Goal: Task Accomplishment & Management: Manage account settings

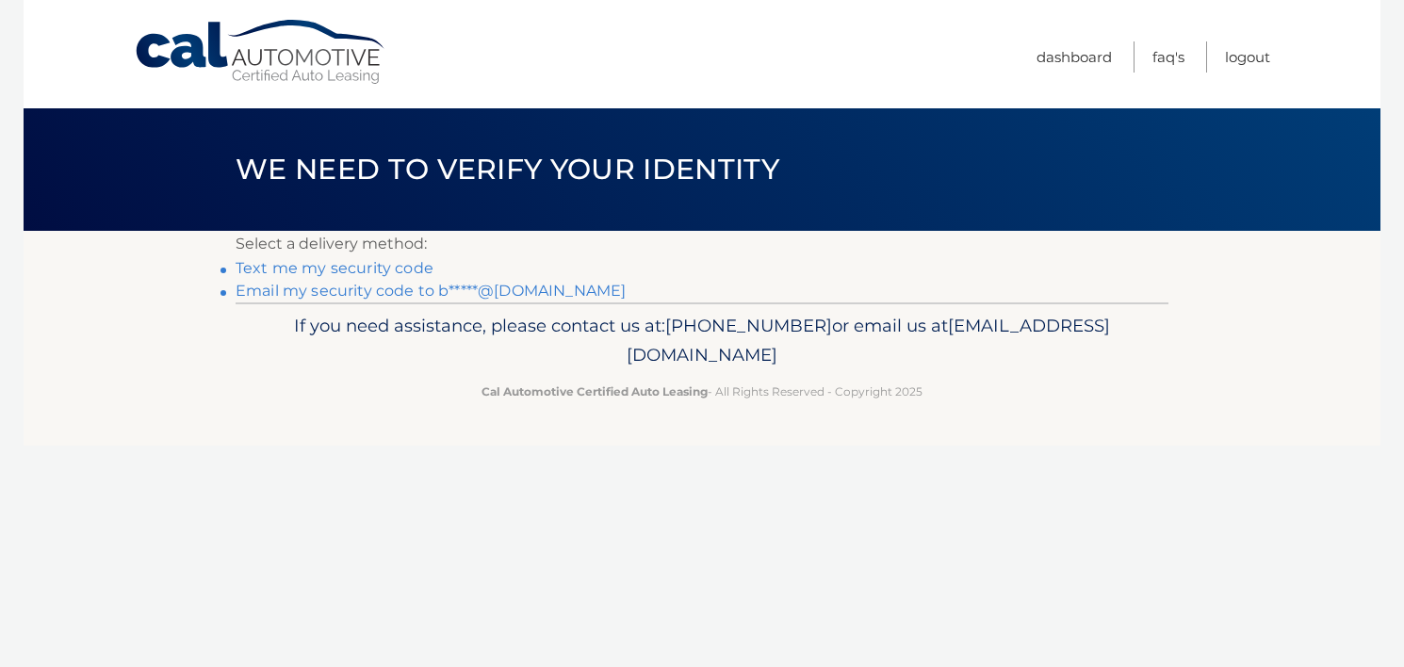
click at [344, 266] on link "Text me my security code" at bounding box center [335, 268] width 198 height 18
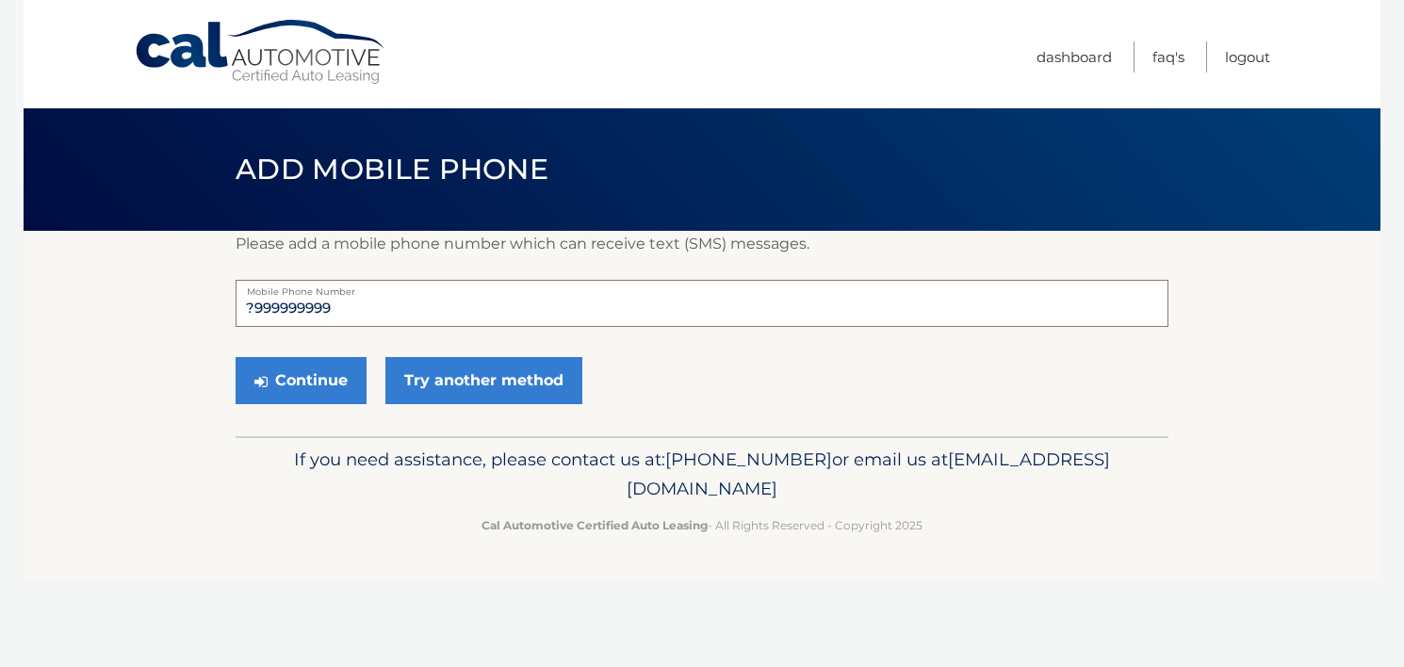
drag, startPoint x: 339, startPoint y: 306, endPoint x: 139, endPoint y: 288, distance: 201.5
click at [139, 288] on section "Please add a mobile phone number which can receive text (SMS) messages. ?999999…" at bounding box center [702, 333] width 1357 height 205
type input "6095104086"
click at [318, 385] on button "Continue" at bounding box center [301, 380] width 131 height 47
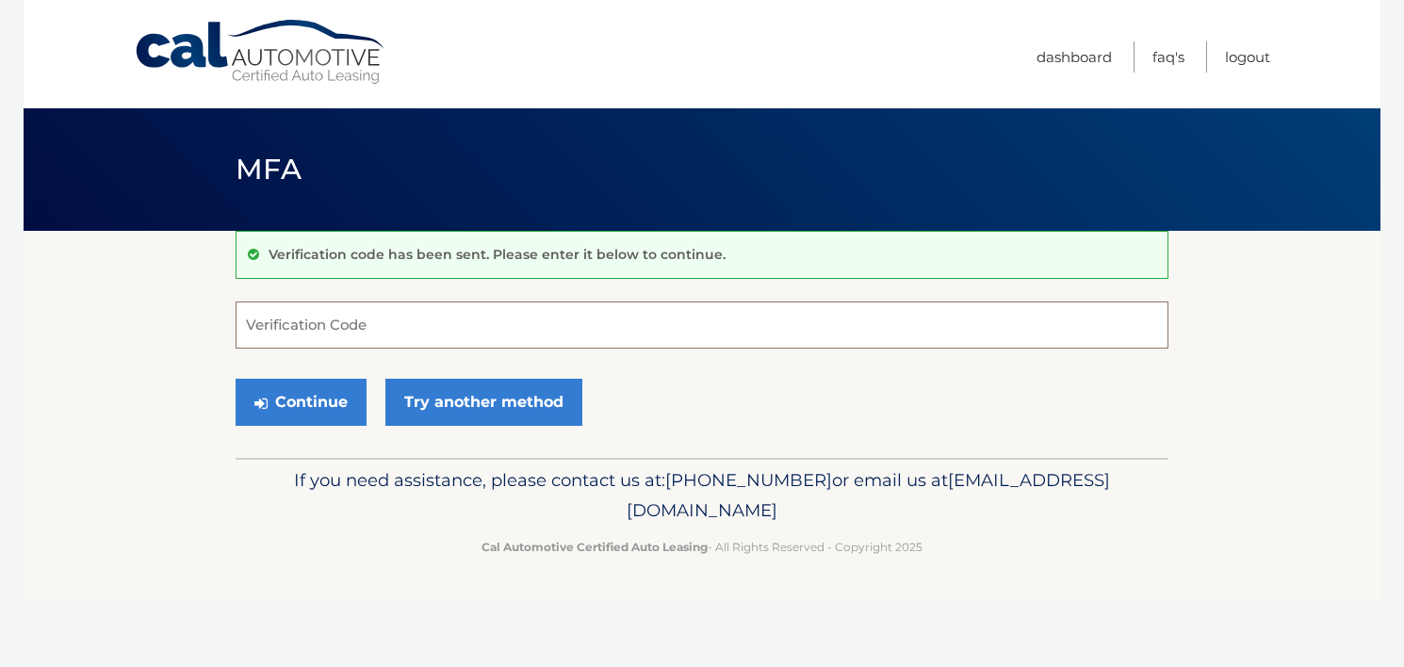
click at [252, 326] on input "Verification Code" at bounding box center [702, 325] width 933 height 47
type input "178290"
click at [283, 405] on button "Continue" at bounding box center [301, 402] width 131 height 47
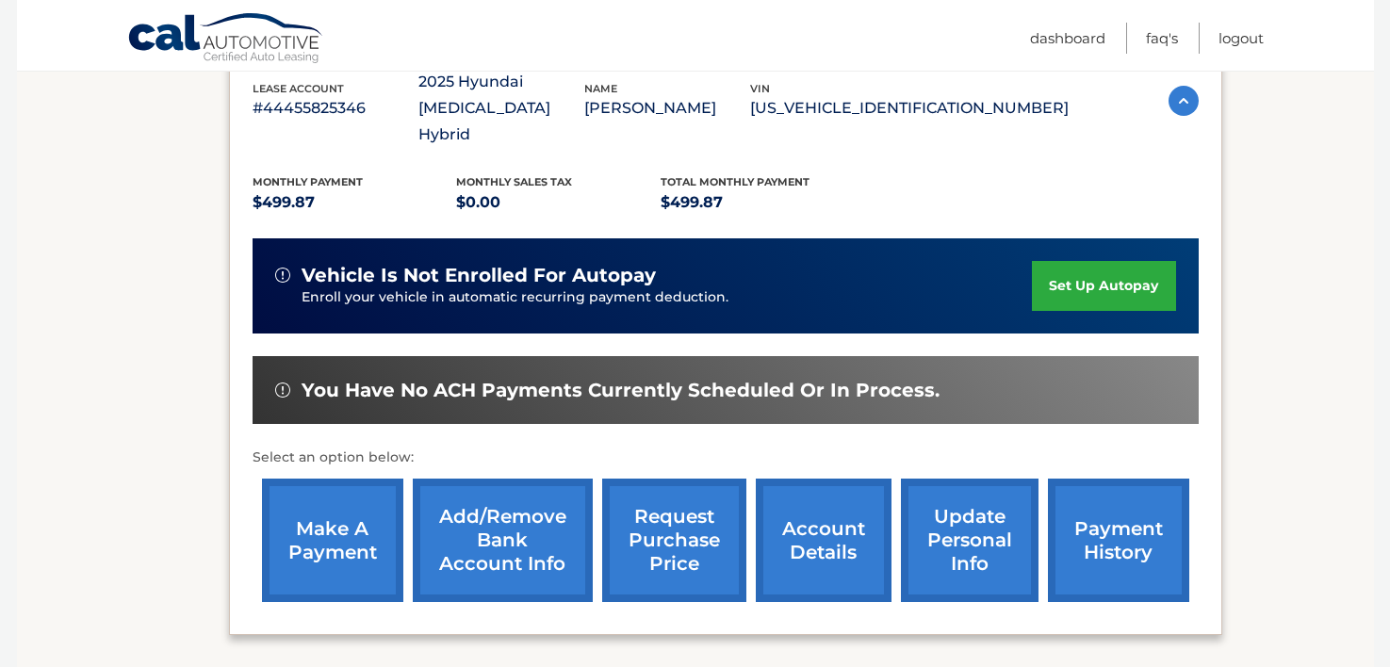
scroll to position [376, 0]
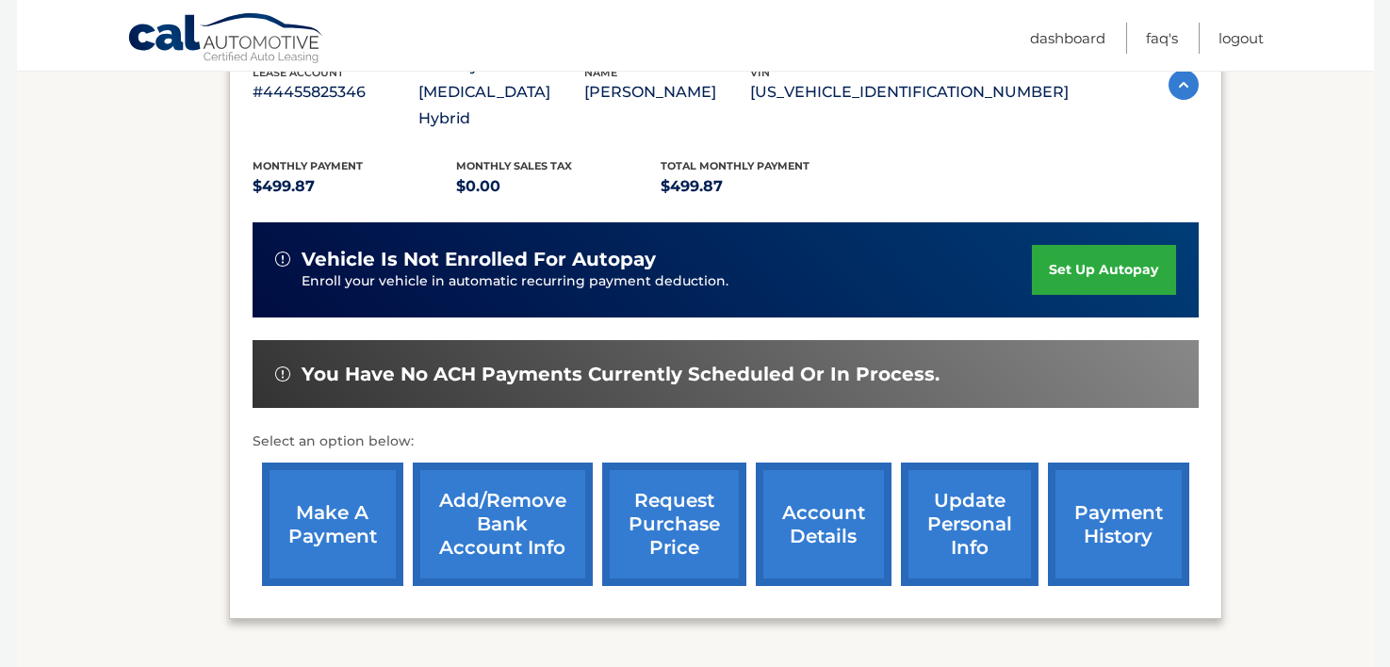
click at [1136, 492] on link "payment history" at bounding box center [1118, 524] width 141 height 123
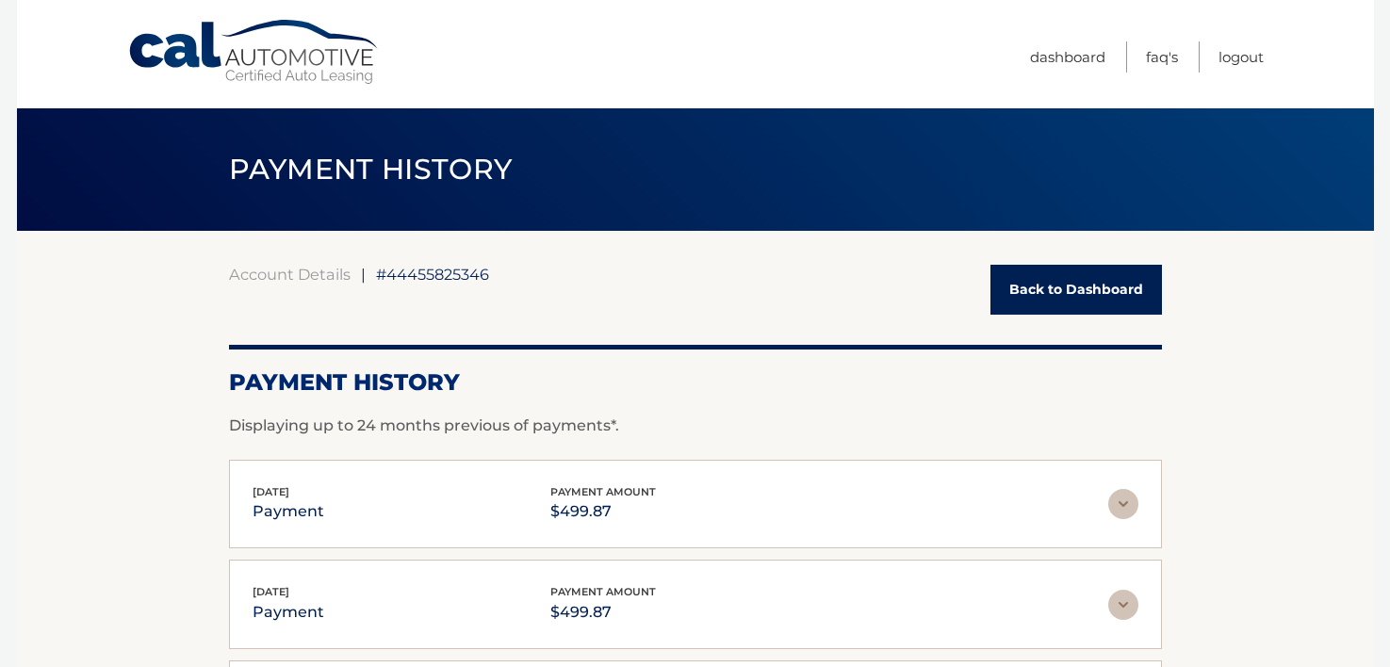
click at [1033, 301] on link "Back to Dashboard" at bounding box center [1076, 290] width 172 height 50
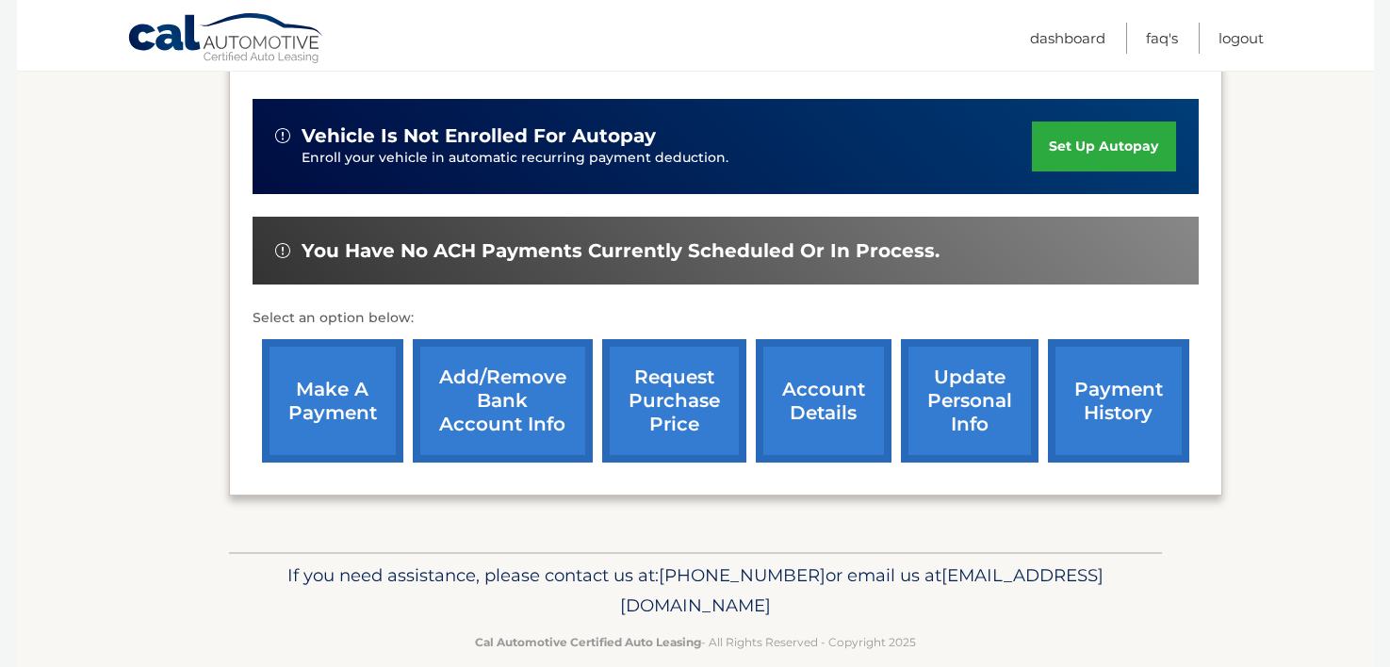
scroll to position [501, 0]
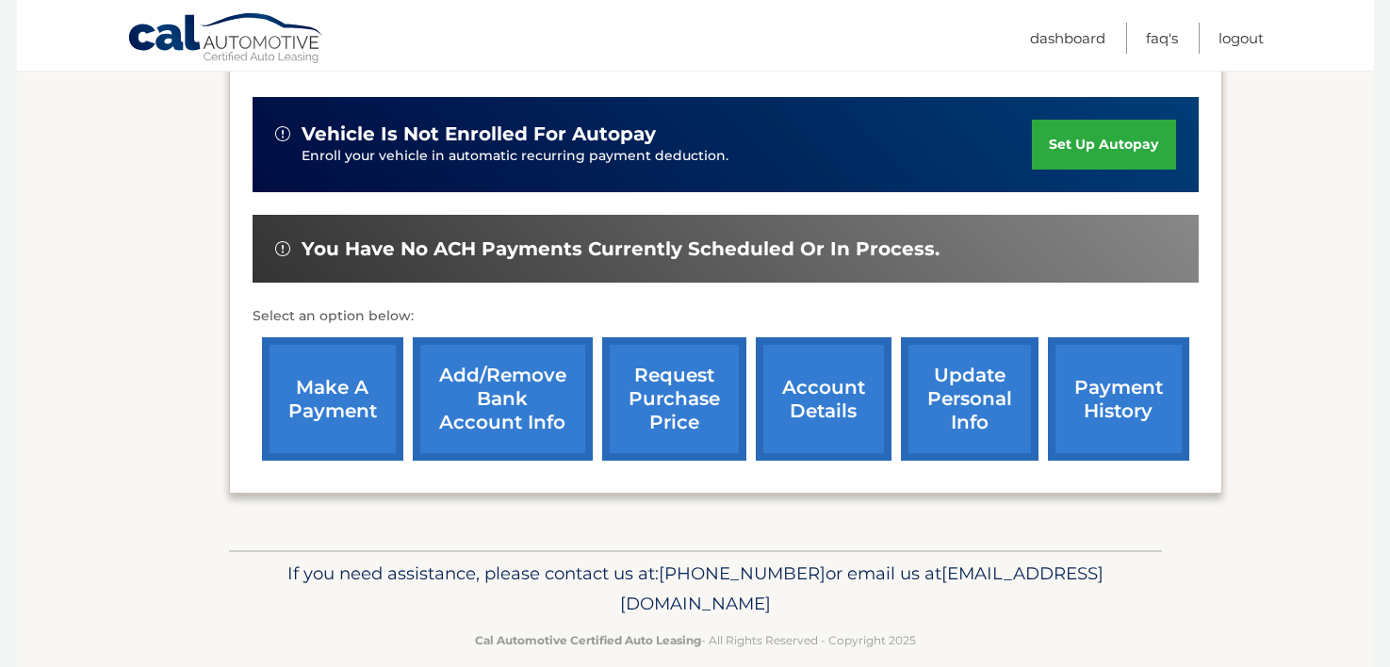
click at [830, 376] on link "account details" at bounding box center [824, 398] width 136 height 123
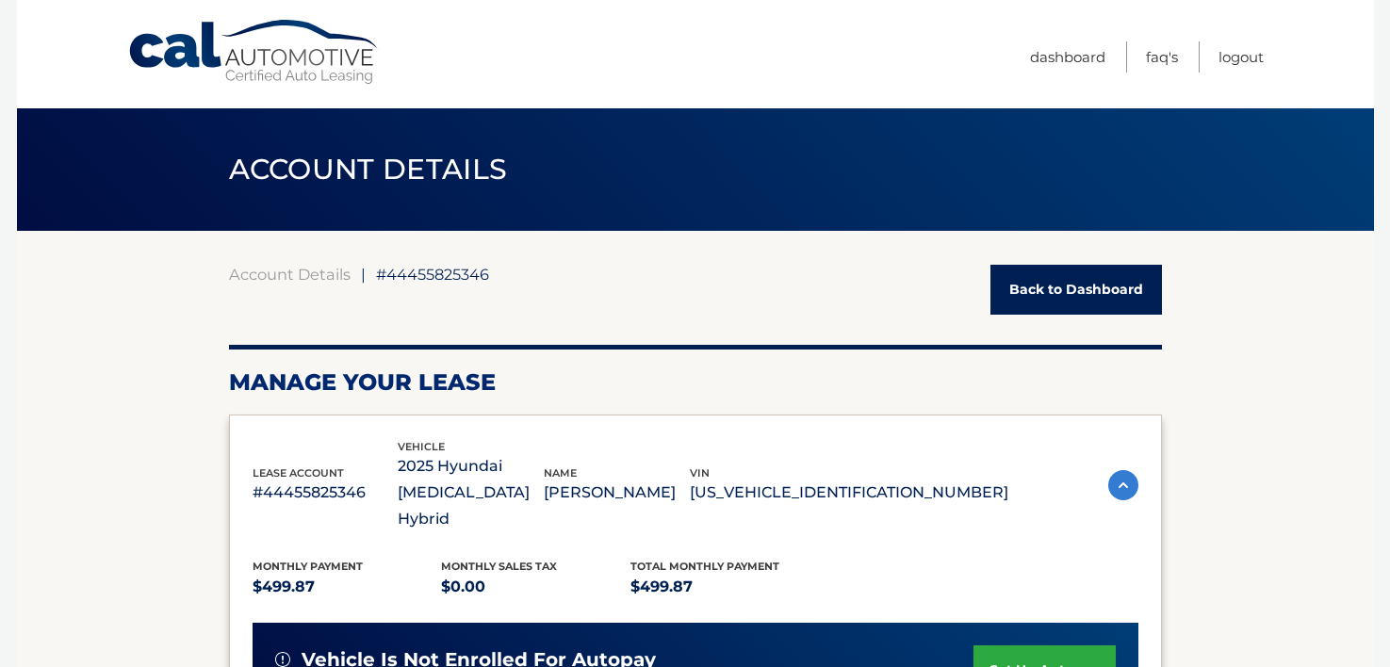
click at [1105, 291] on link "Back to Dashboard" at bounding box center [1076, 290] width 172 height 50
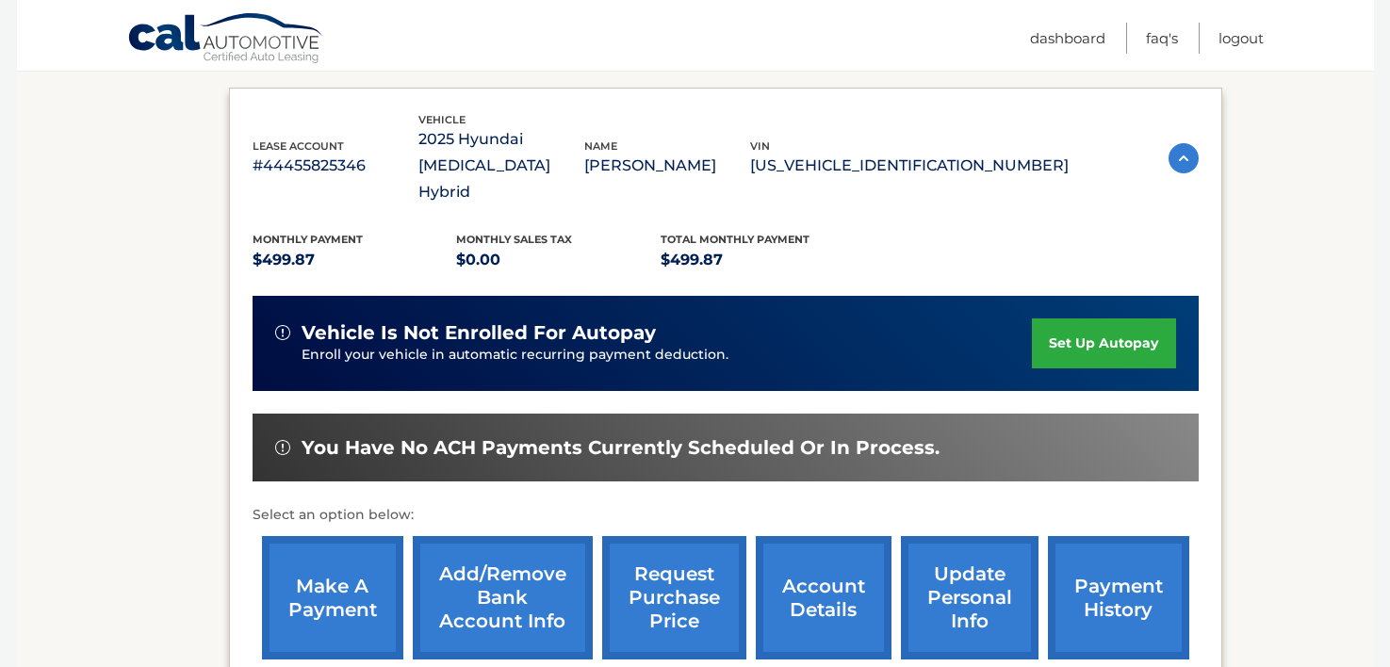
scroll to position [310, 0]
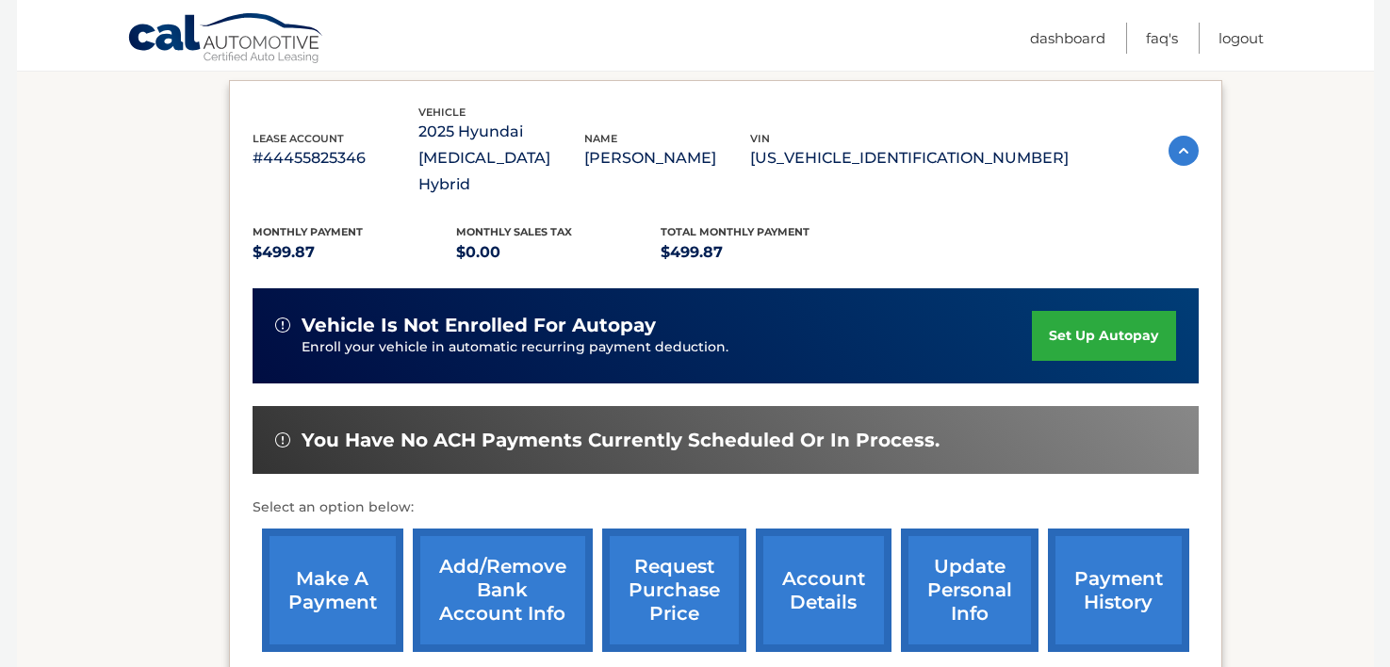
click at [1004, 567] on link "update personal info" at bounding box center [970, 590] width 138 height 123
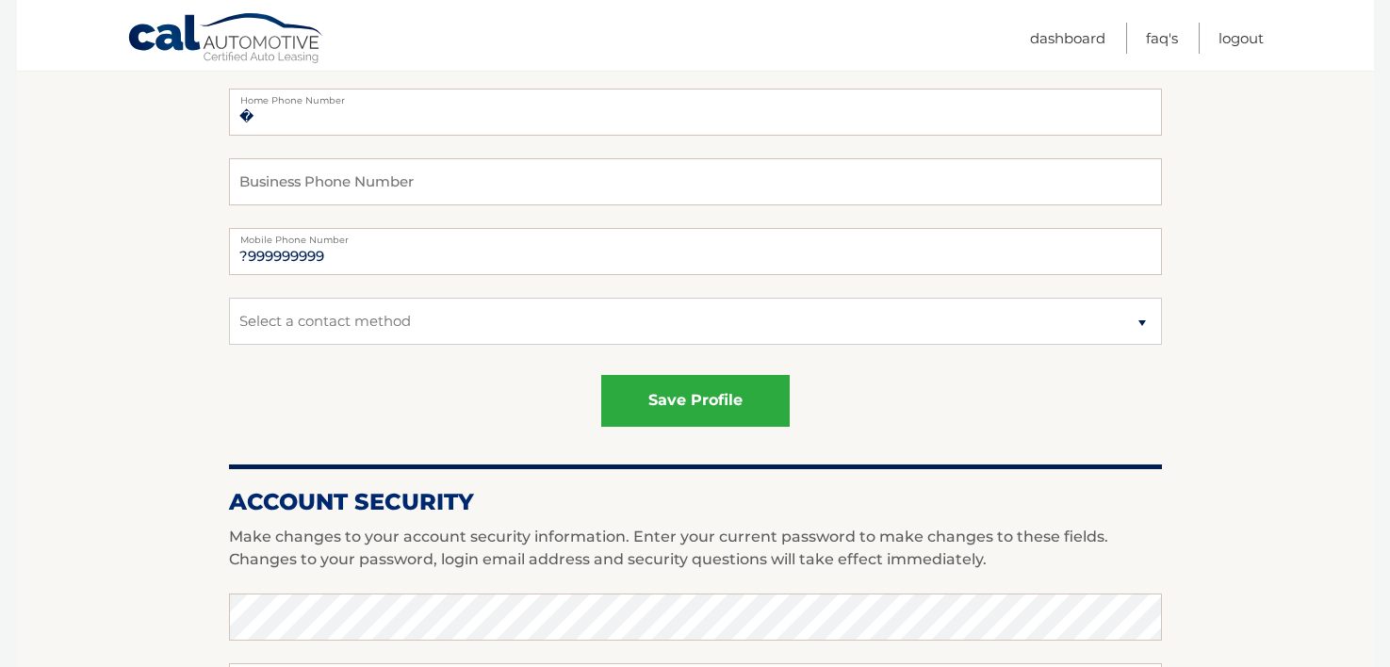
scroll to position [416, 0]
drag, startPoint x: 325, startPoint y: 252, endPoint x: 83, endPoint y: 226, distance: 243.5
click at [83, 226] on section "Account Overview | Edit Profile account information 14 JAPRIL DR Street Address…" at bounding box center [695, 542] width 1357 height 1454
type input "6095104086"
click at [1142, 320] on select "Select a contact method Mobile Home" at bounding box center [695, 319] width 933 height 47
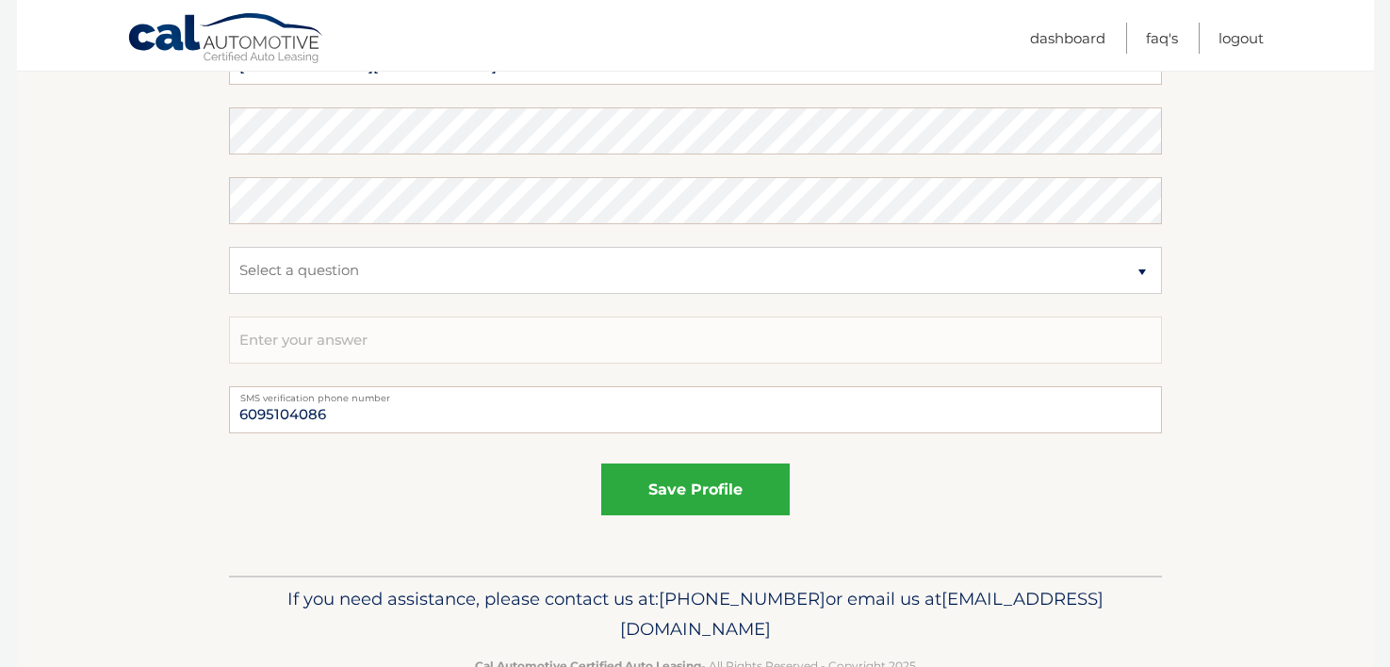
scroll to position [1121, 0]
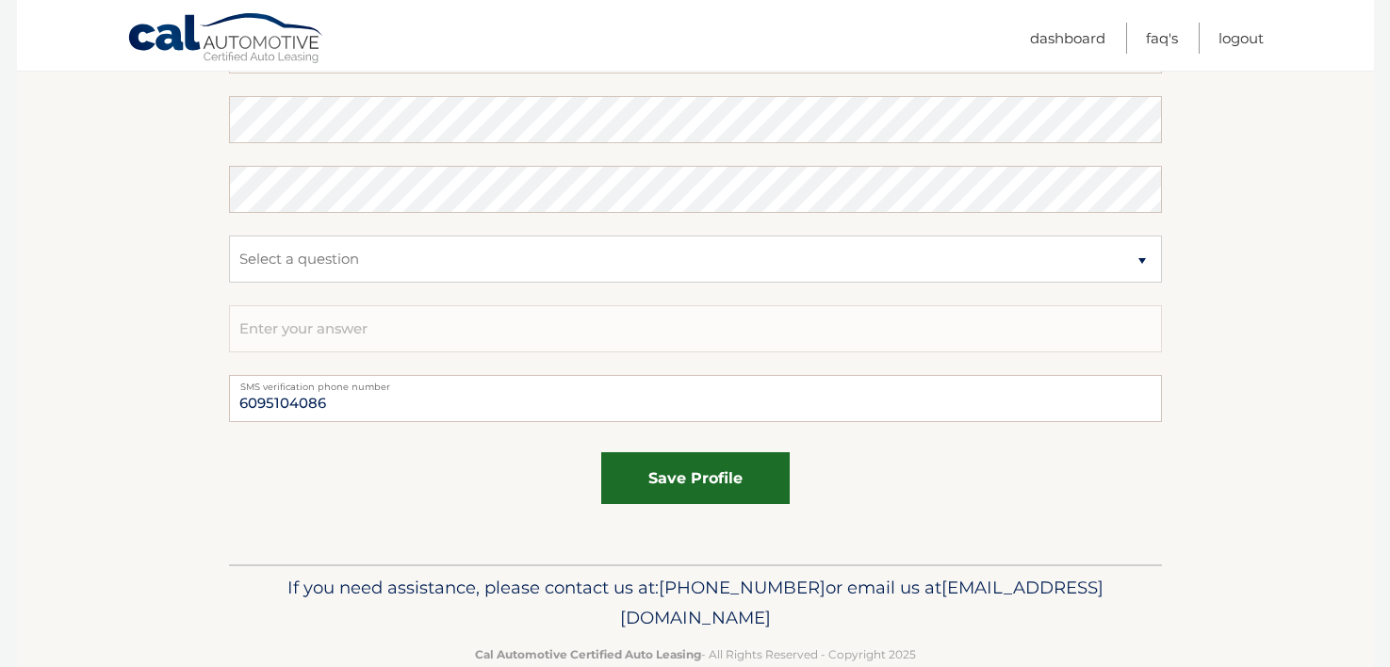
click at [744, 476] on button "save profile" at bounding box center [695, 478] width 188 height 52
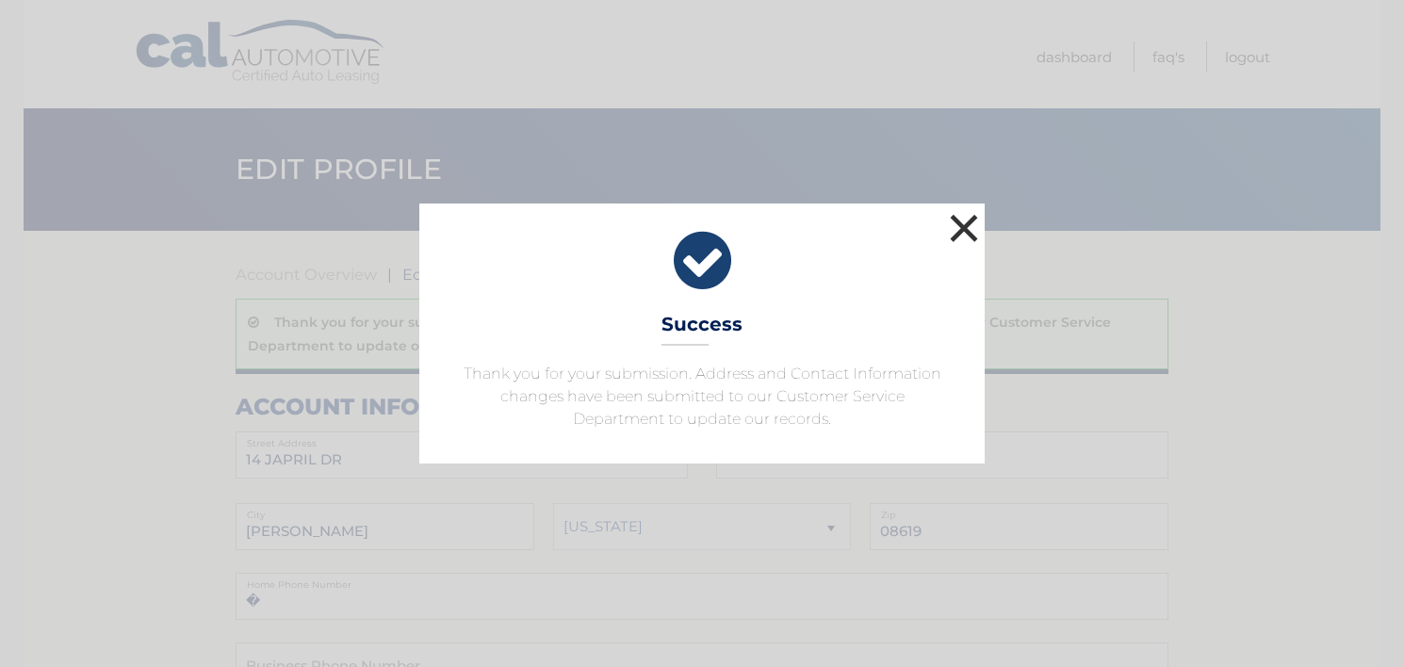
click at [967, 225] on button "×" at bounding box center [964, 228] width 38 height 38
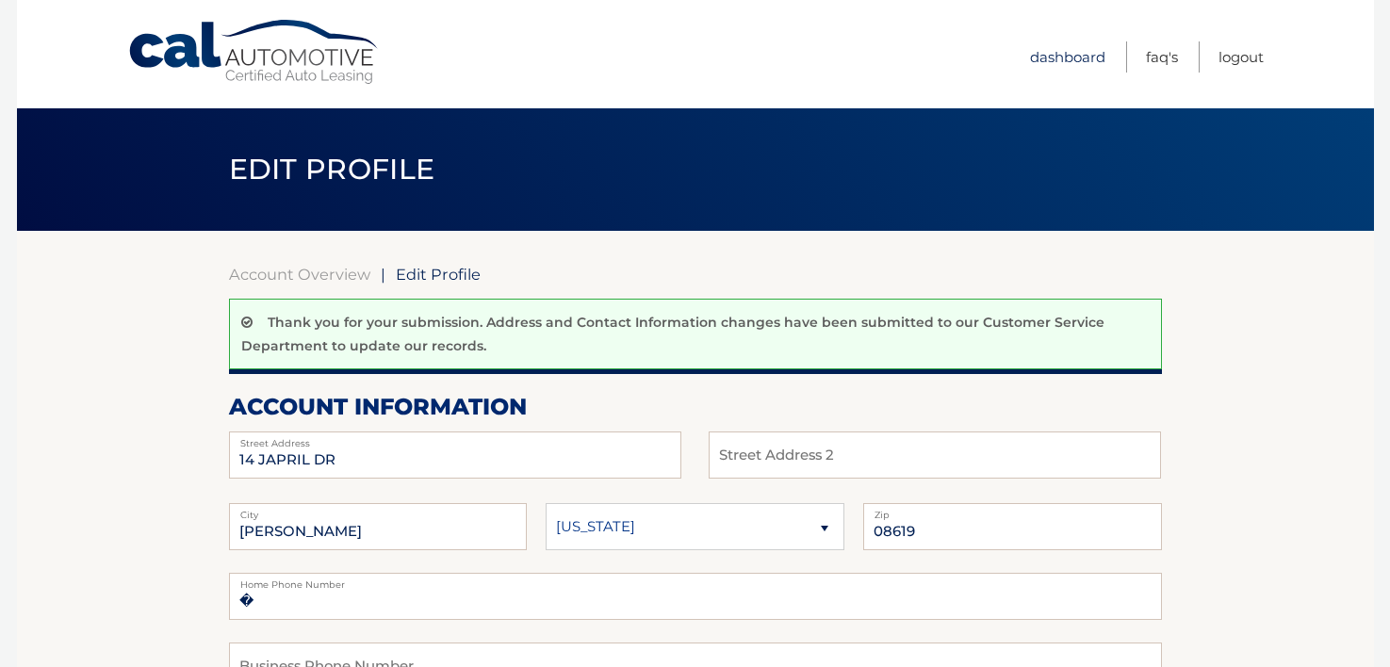
click at [1057, 58] on link "Dashboard" at bounding box center [1067, 56] width 75 height 31
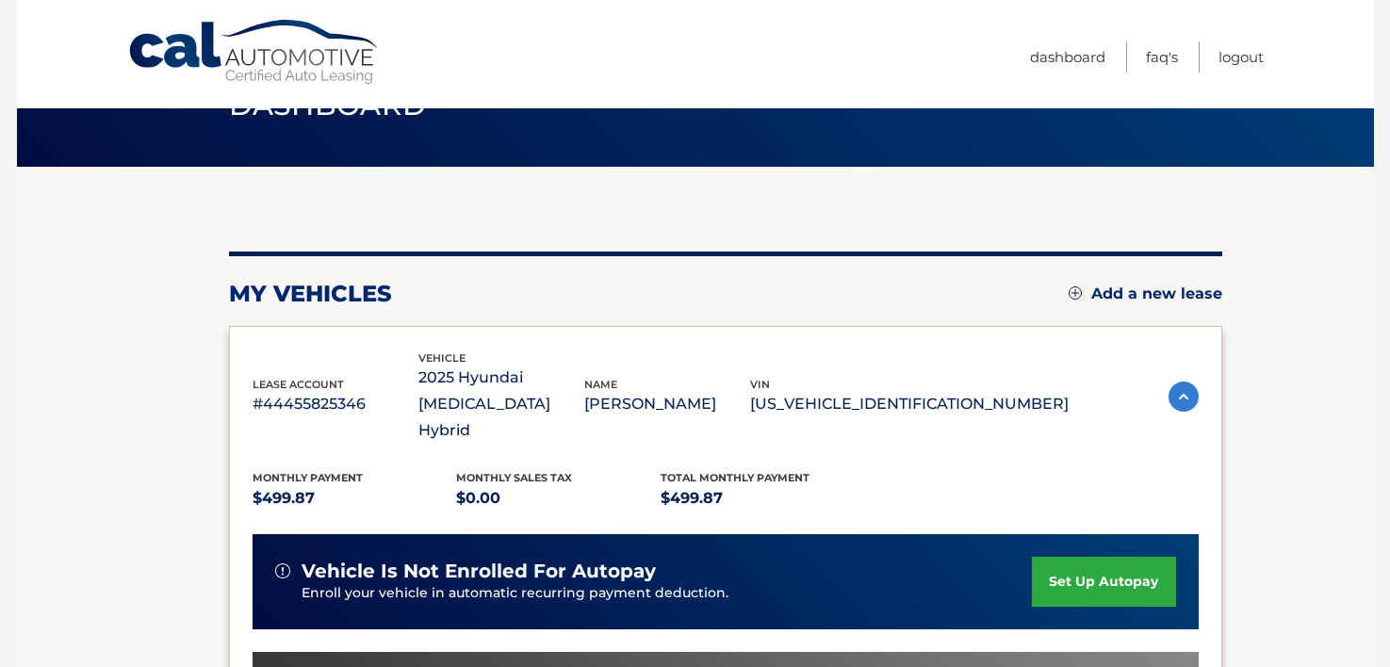
scroll to position [63, 0]
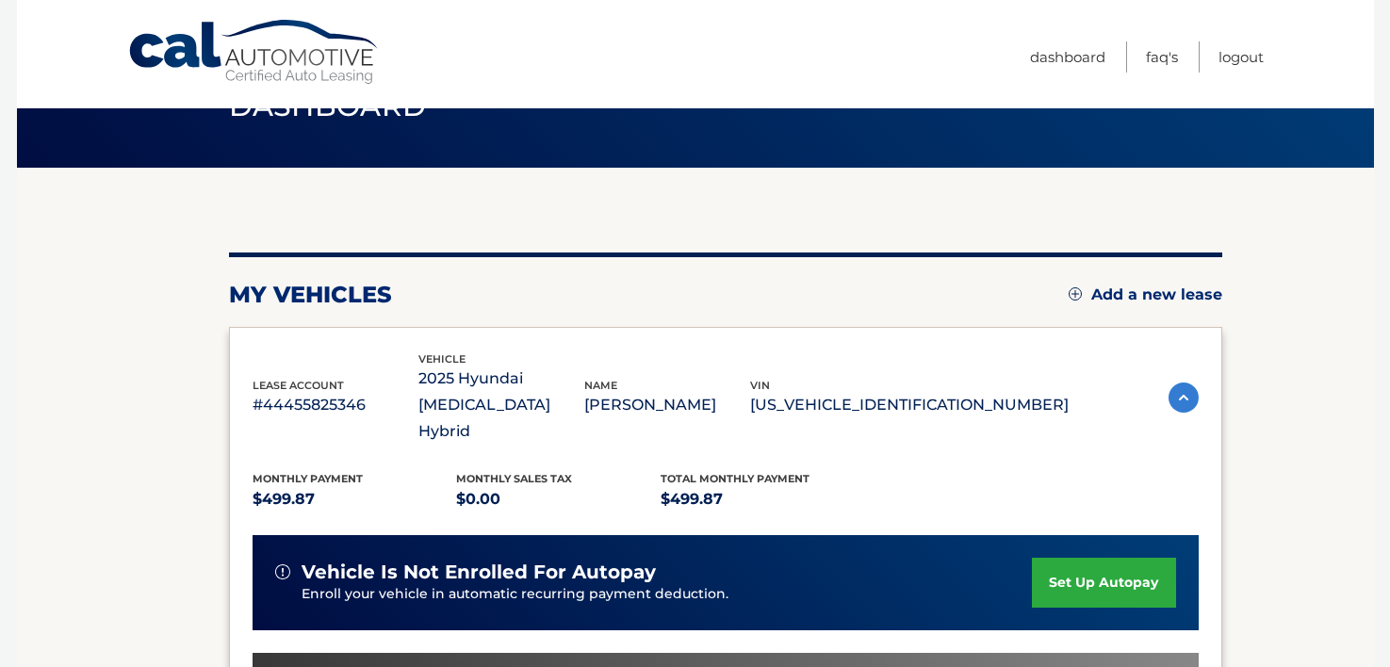
click at [1175, 386] on img at bounding box center [1184, 398] width 30 height 30
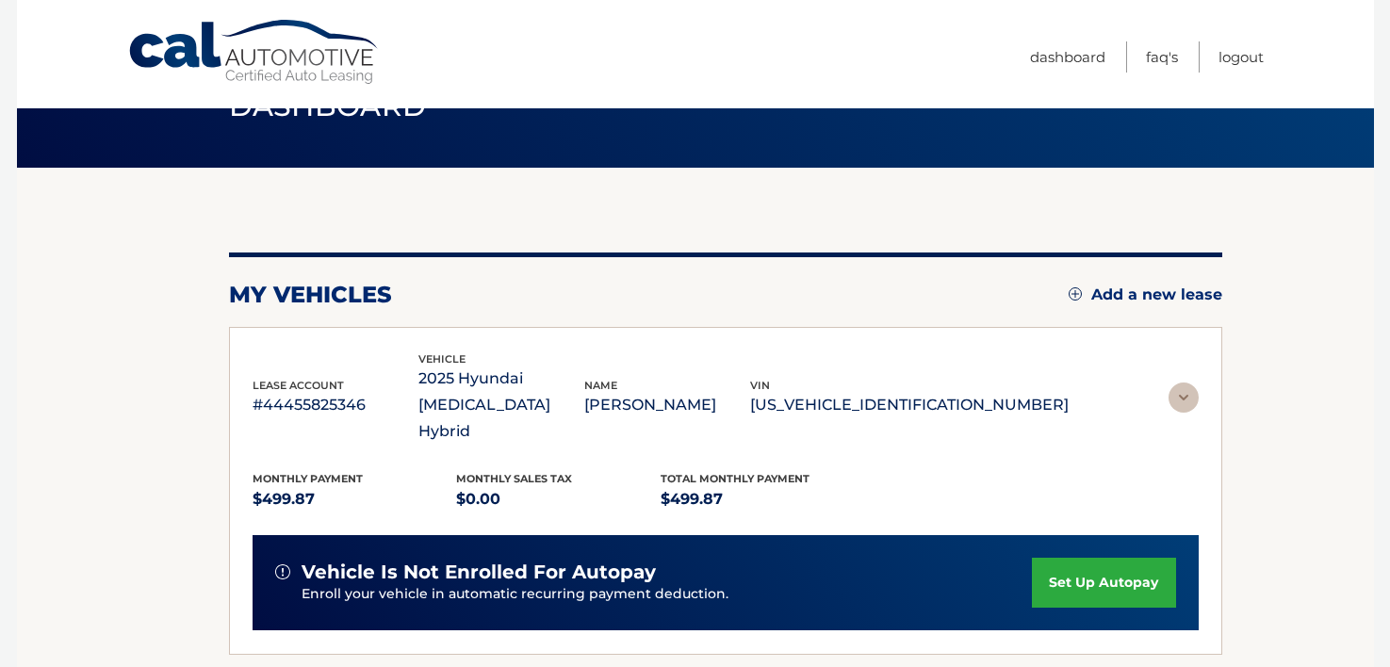
scroll to position [38, 0]
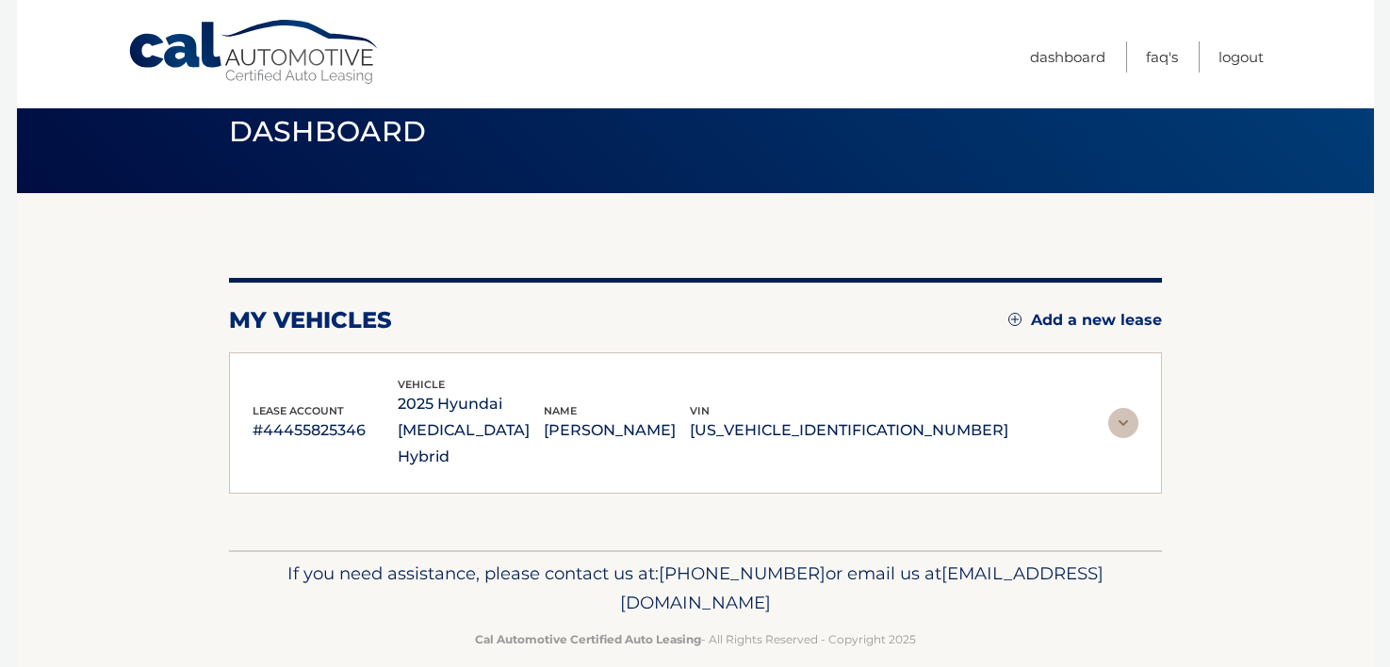
click at [1114, 414] on img at bounding box center [1123, 423] width 30 height 30
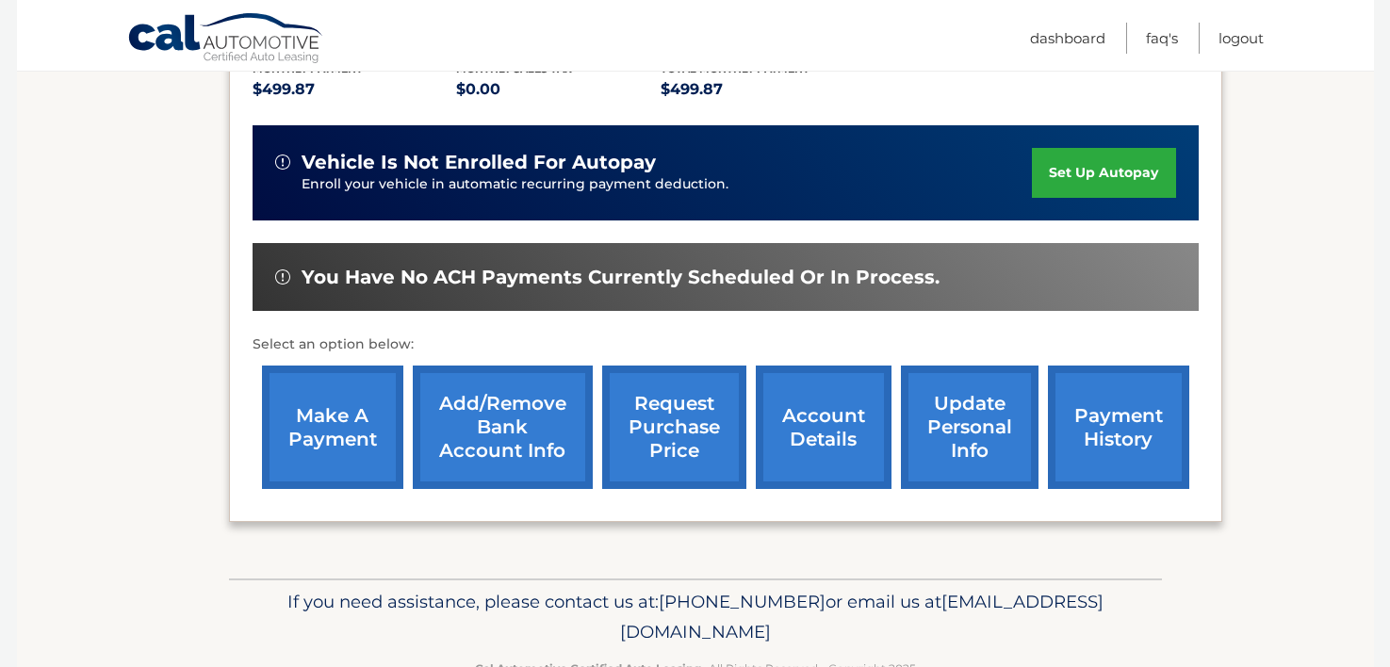
scroll to position [501, 0]
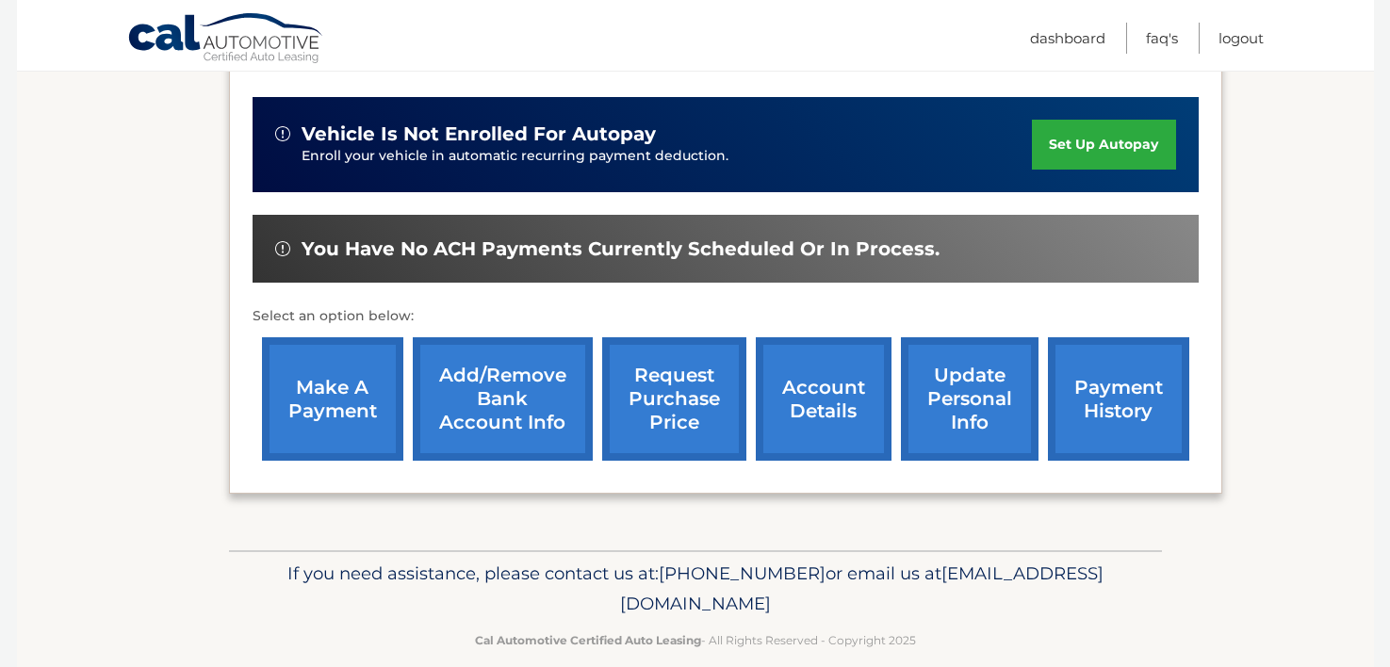
click at [1131, 396] on link "payment history" at bounding box center [1118, 398] width 141 height 123
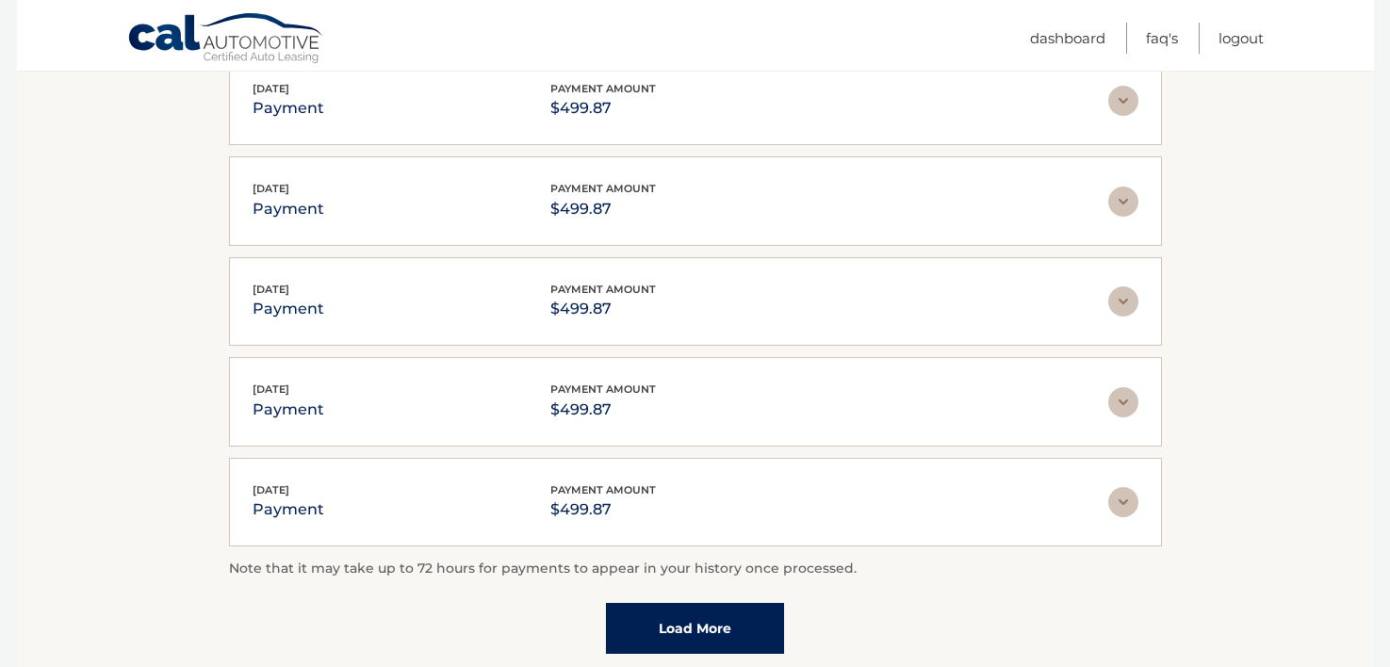
scroll to position [407, 0]
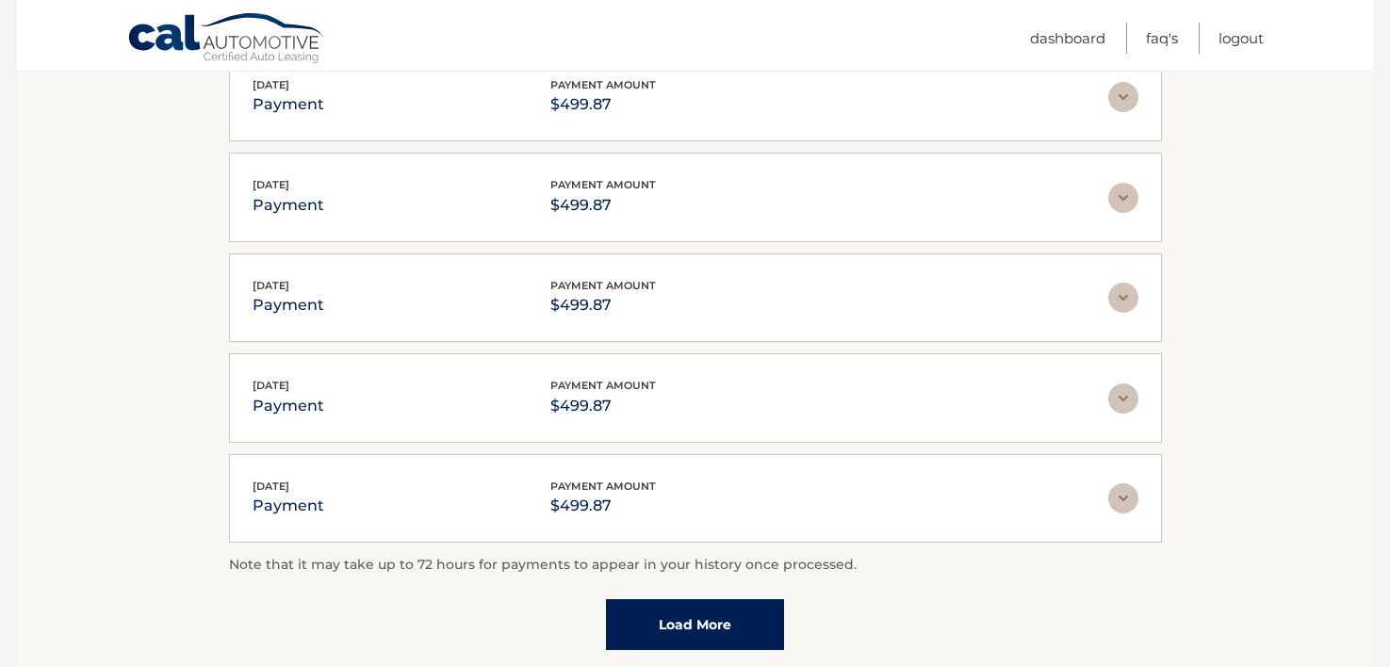
click at [684, 620] on link "Load More" at bounding box center [695, 624] width 178 height 51
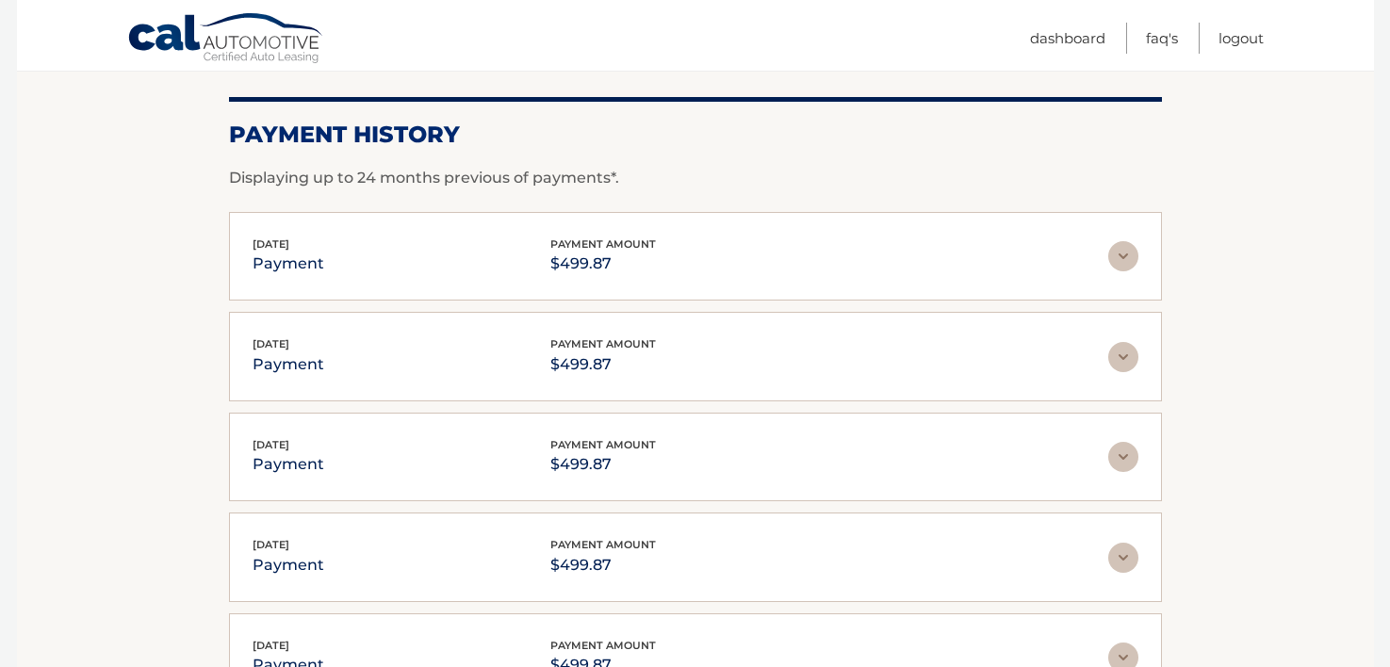
scroll to position [246, 0]
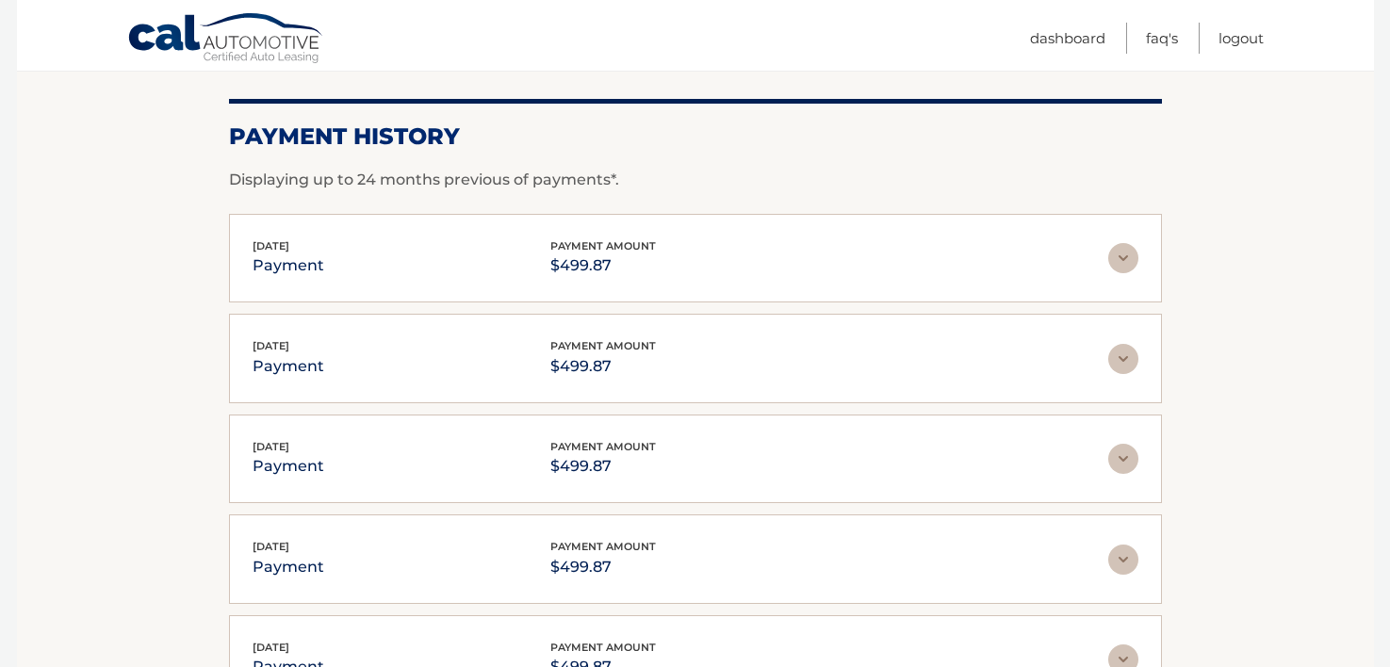
click at [1118, 260] on img at bounding box center [1123, 258] width 30 height 30
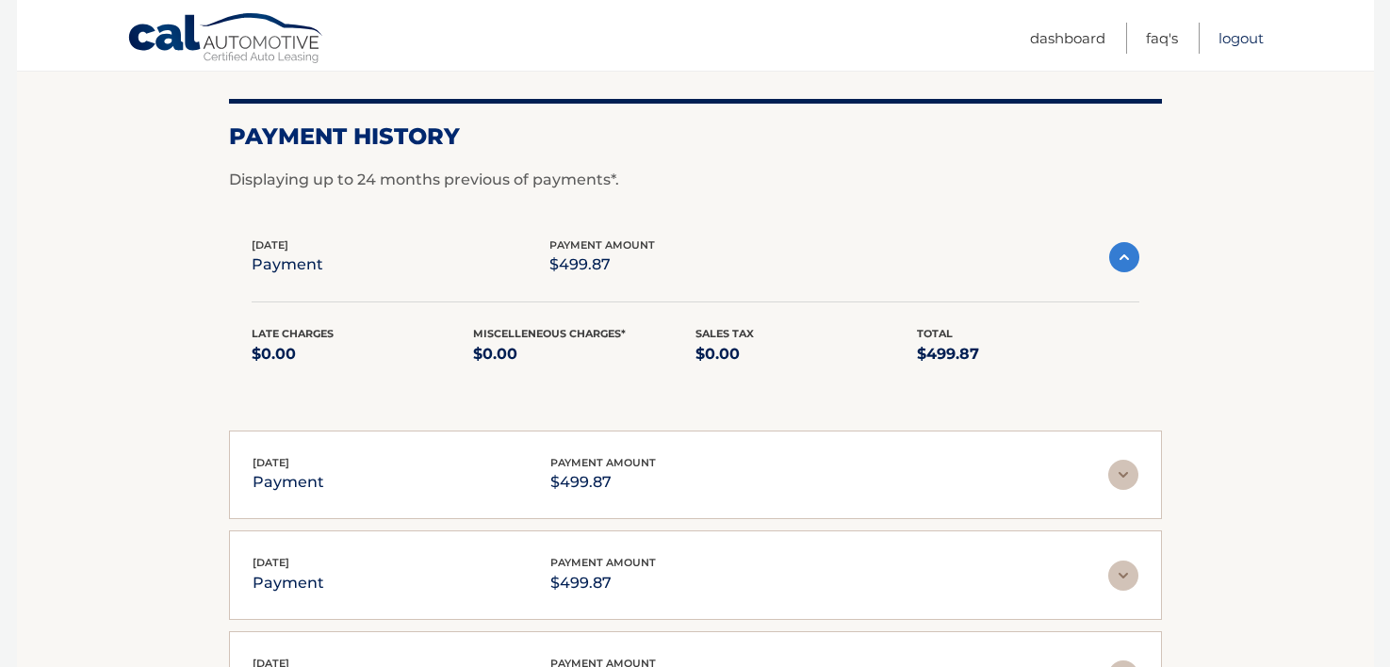
click at [1252, 37] on link "Logout" at bounding box center [1241, 38] width 45 height 31
